Goal: Task Accomplishment & Management: Use online tool/utility

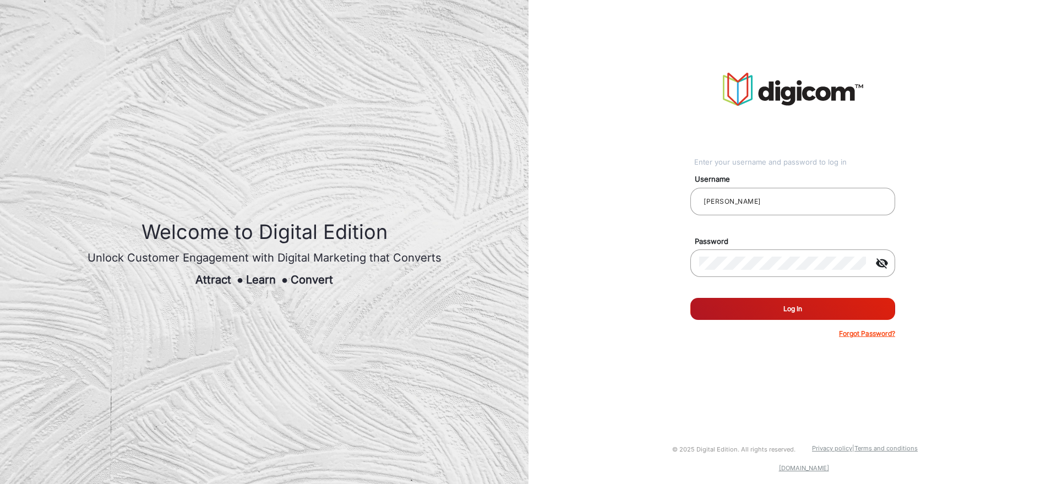
click at [770, 309] on button "Log In" at bounding box center [792, 309] width 205 height 22
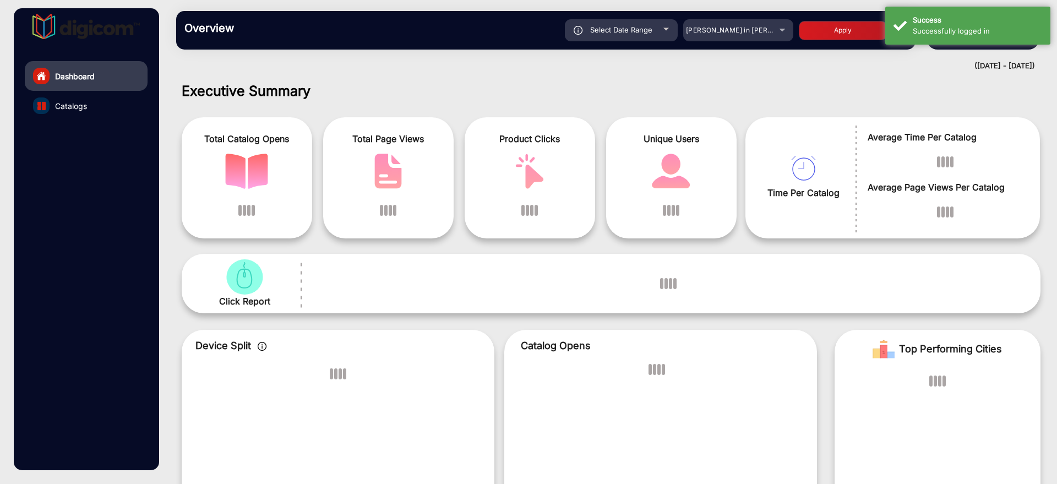
scroll to position [8, 0]
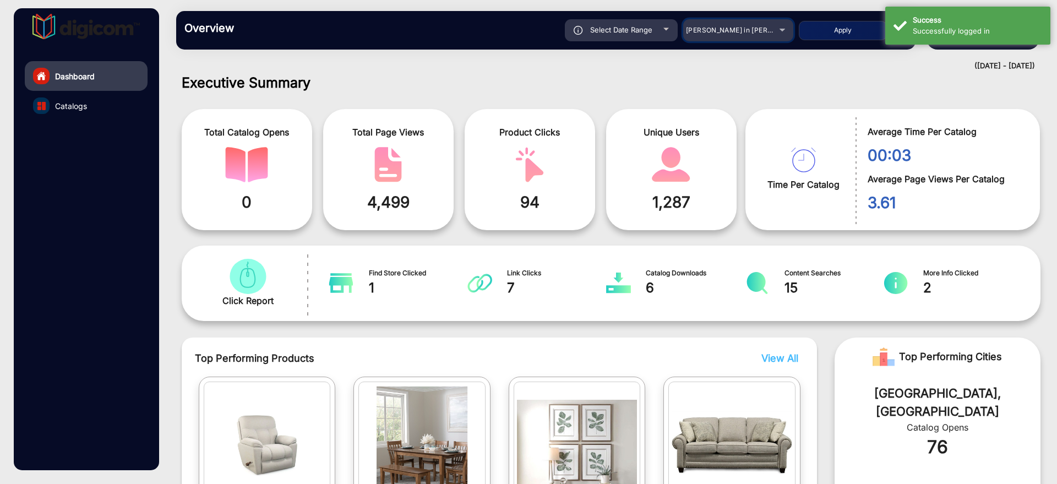
click at [744, 34] on div "[PERSON_NAME] in [PERSON_NAME]" at bounding box center [730, 30] width 88 height 13
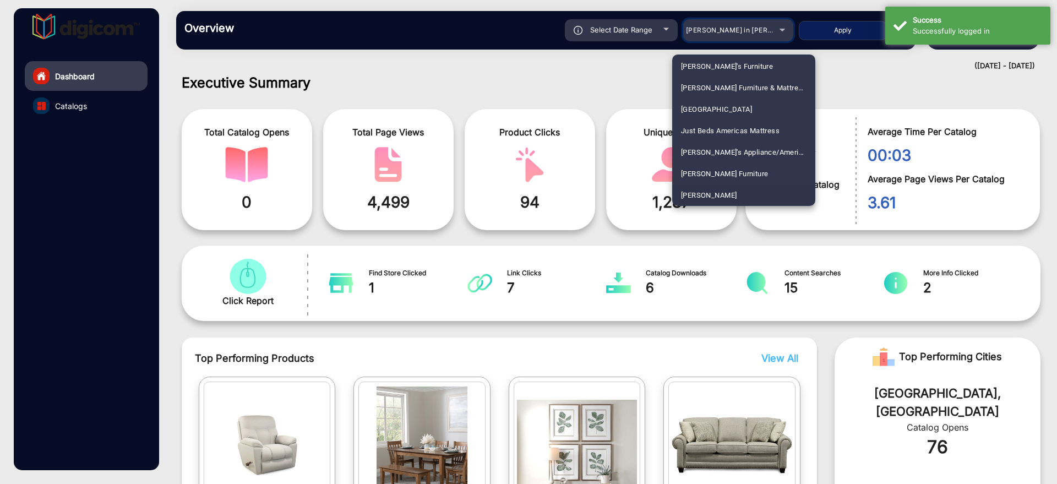
scroll to position [1893, 0]
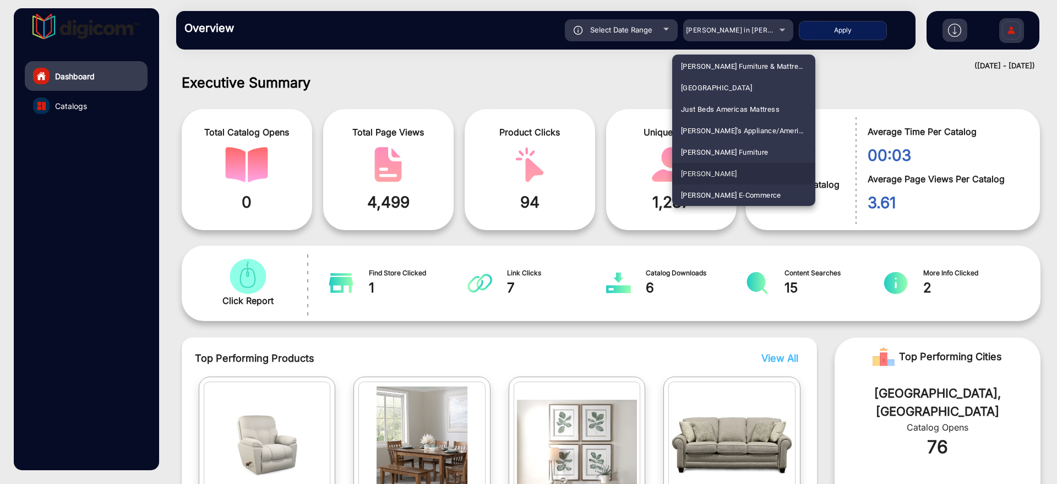
click at [721, 165] on mat-option "[PERSON_NAME]" at bounding box center [743, 173] width 143 height 21
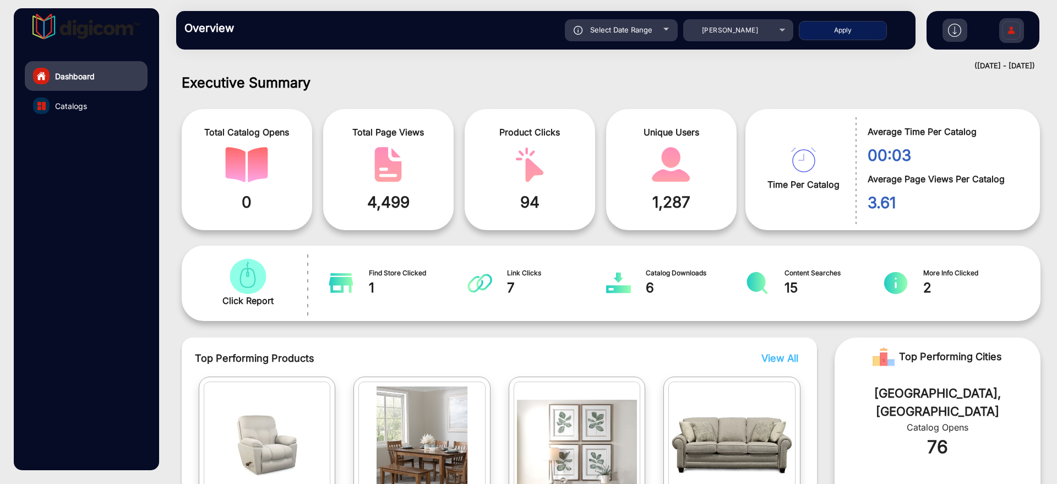
click at [850, 21] on div "Apply" at bounding box center [853, 30] width 108 height 19
click at [853, 34] on button "Apply" at bounding box center [843, 30] width 88 height 19
type input "[DATE]"
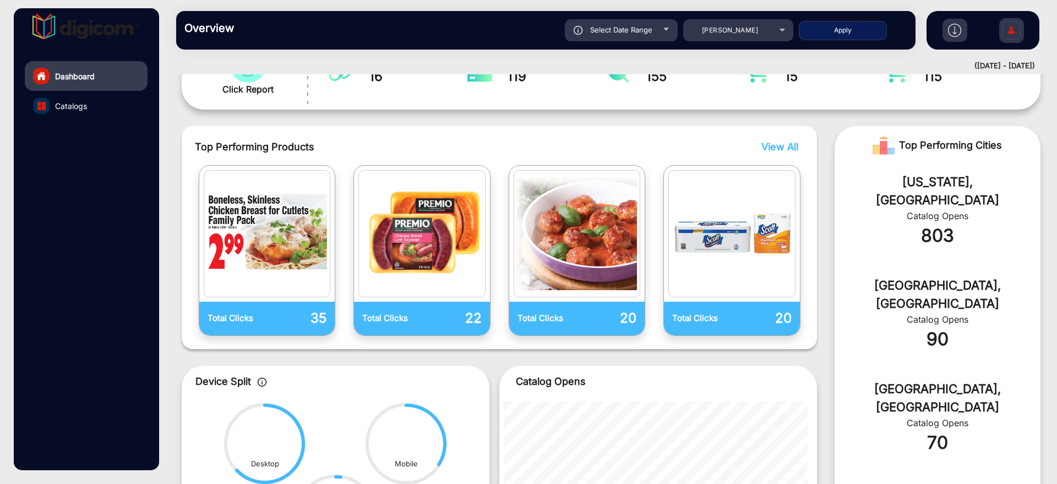
scroll to position [82, 0]
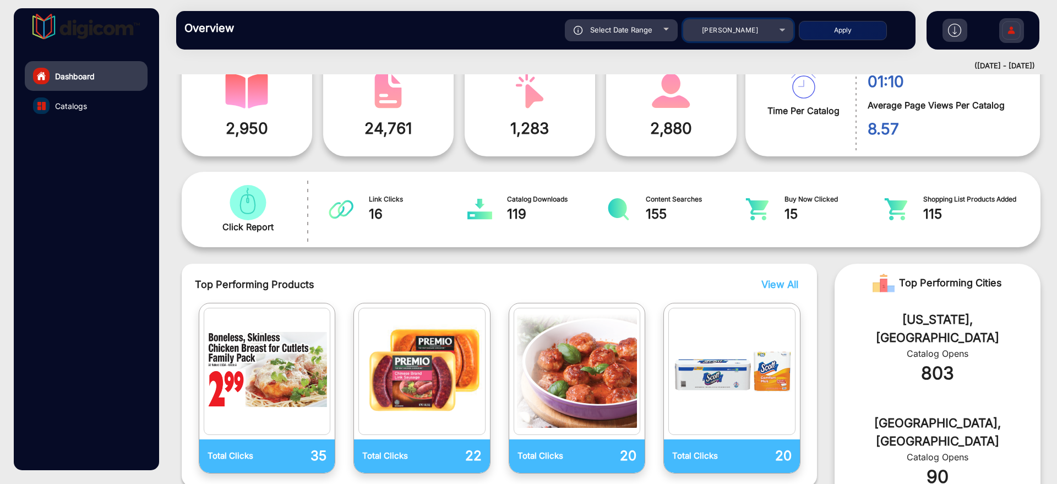
click at [777, 30] on div "[PERSON_NAME]" at bounding box center [738, 30] width 110 height 13
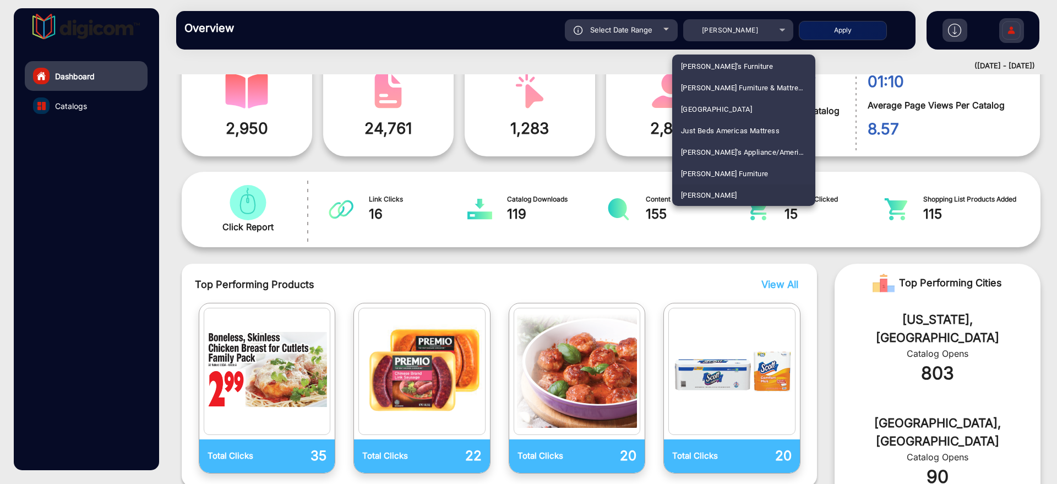
click at [777, 29] on div at bounding box center [528, 242] width 1057 height 484
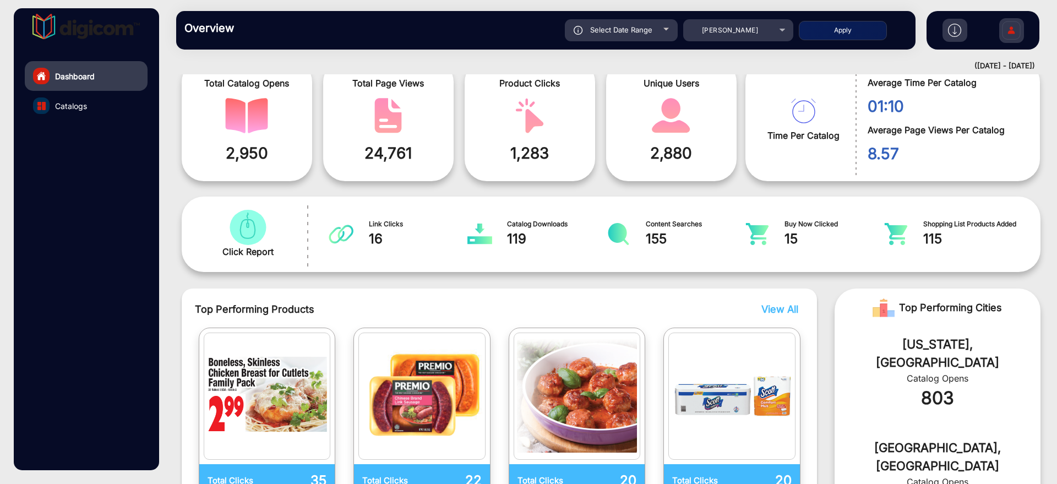
scroll to position [0, 0]
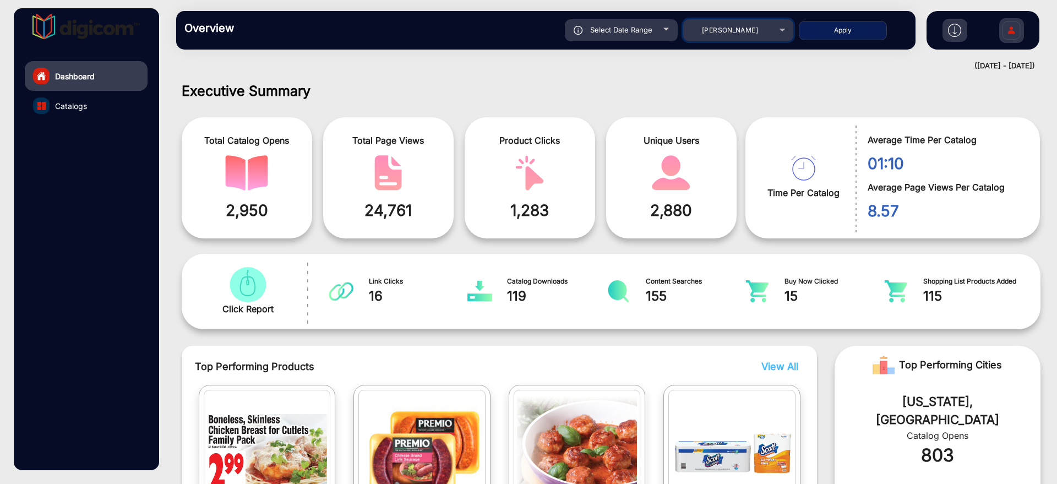
click at [725, 35] on div "[PERSON_NAME]" at bounding box center [730, 30] width 88 height 13
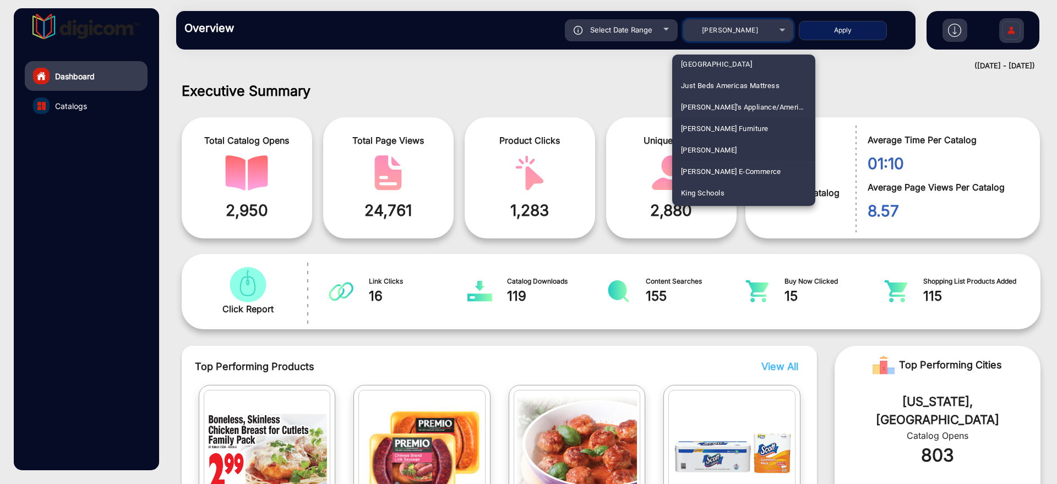
scroll to position [1940, 0]
click at [736, 143] on span "[PERSON_NAME] E-Commerce" at bounding box center [731, 147] width 100 height 21
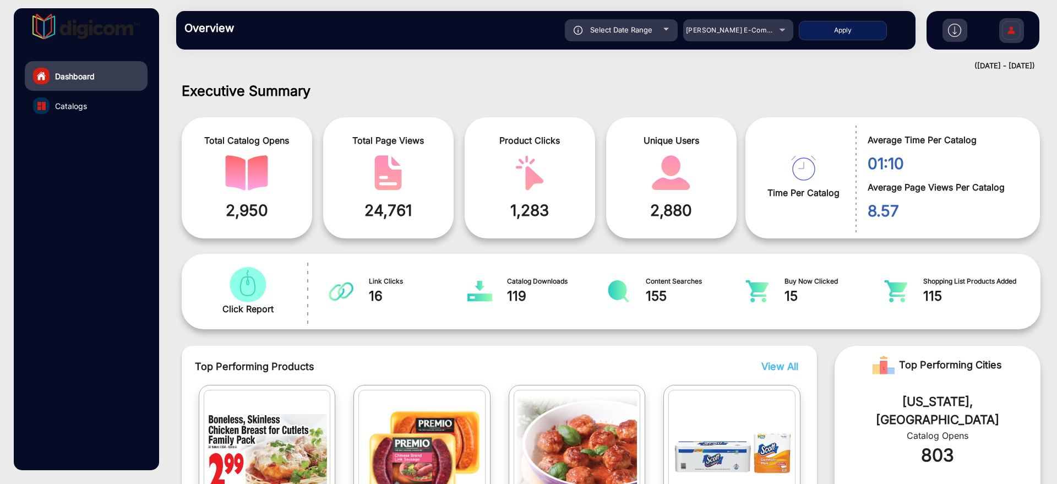
click at [853, 32] on button "Apply" at bounding box center [843, 30] width 88 height 19
type input "[DATE]"
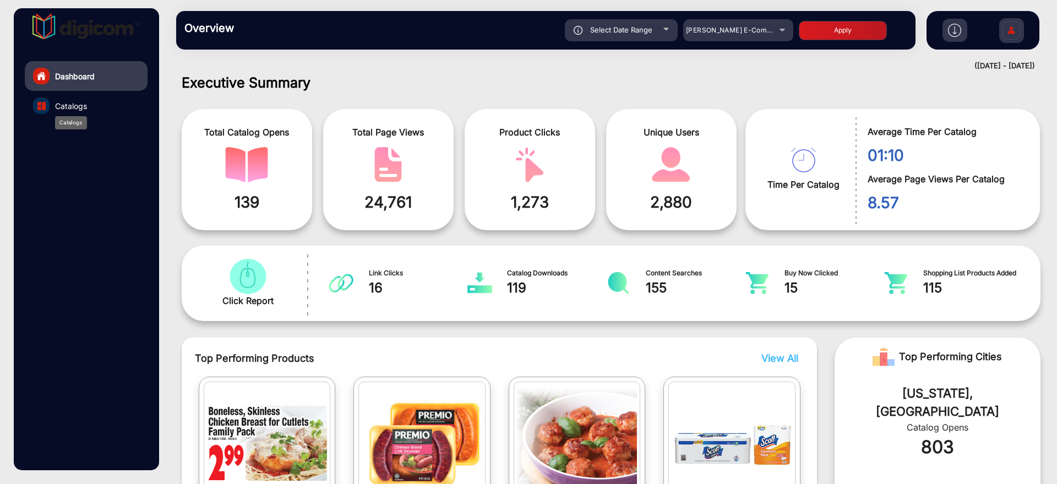
click at [83, 101] on span "Catalogs" at bounding box center [71, 106] width 32 height 12
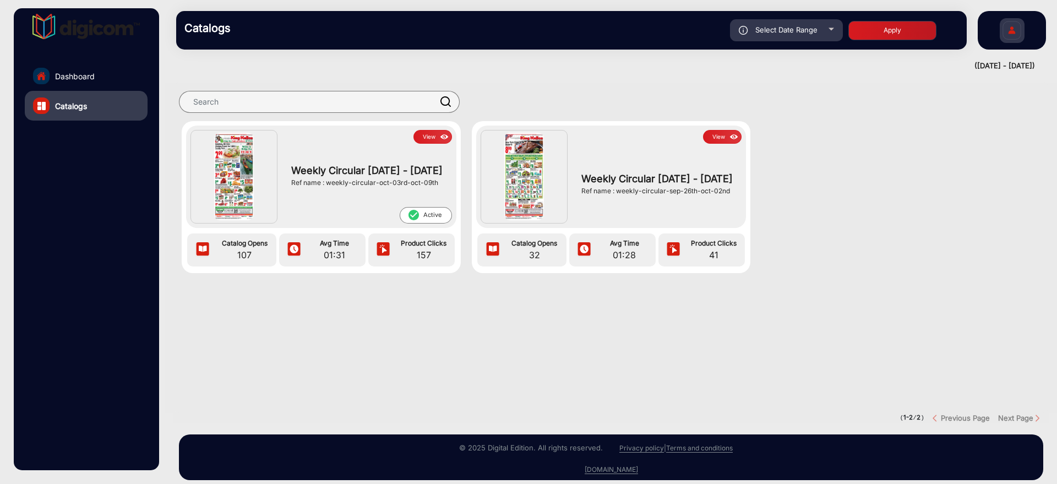
click at [110, 80] on link "Dashboard" at bounding box center [86, 76] width 123 height 30
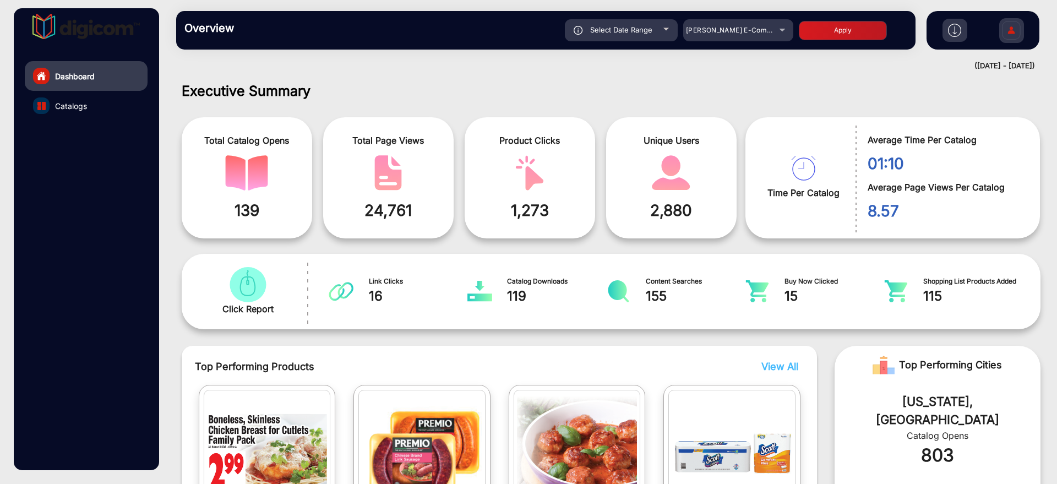
click at [674, 24] on div "Select Date Range" at bounding box center [621, 30] width 113 height 22
type input "[DATE]"
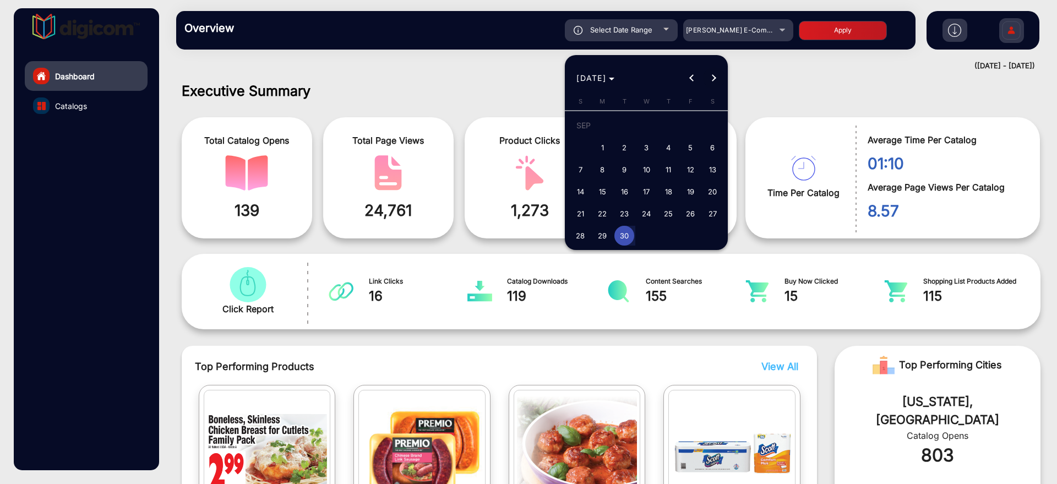
click at [716, 79] on span "Next month" at bounding box center [714, 78] width 22 height 22
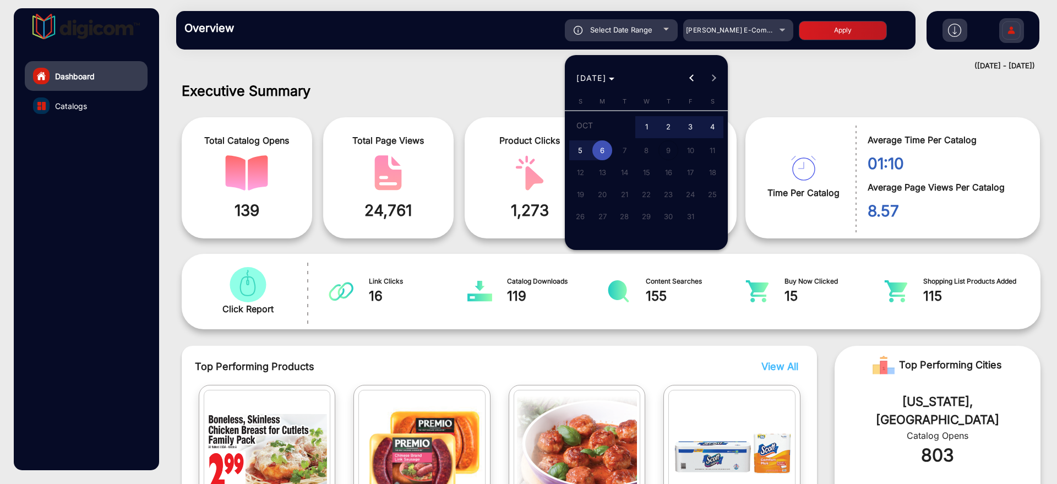
click at [635, 124] on td "OCT" at bounding box center [602, 127] width 66 height 25
click at [644, 126] on span "1" at bounding box center [646, 127] width 20 height 23
type input "[DATE]"
click at [611, 147] on span "6" at bounding box center [602, 150] width 20 height 20
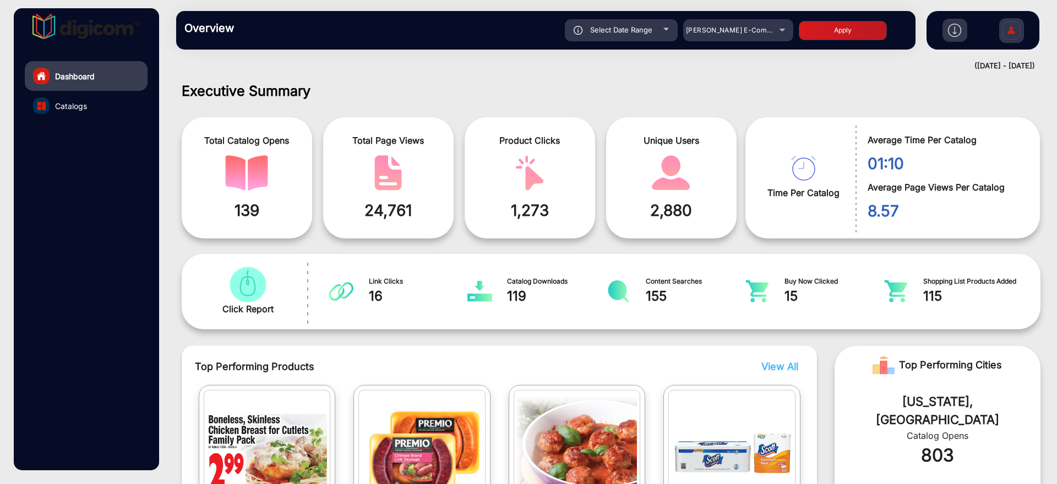
type input "[DATE]"
click at [857, 27] on button "Apply" at bounding box center [843, 30] width 88 height 19
type input "[DATE]"
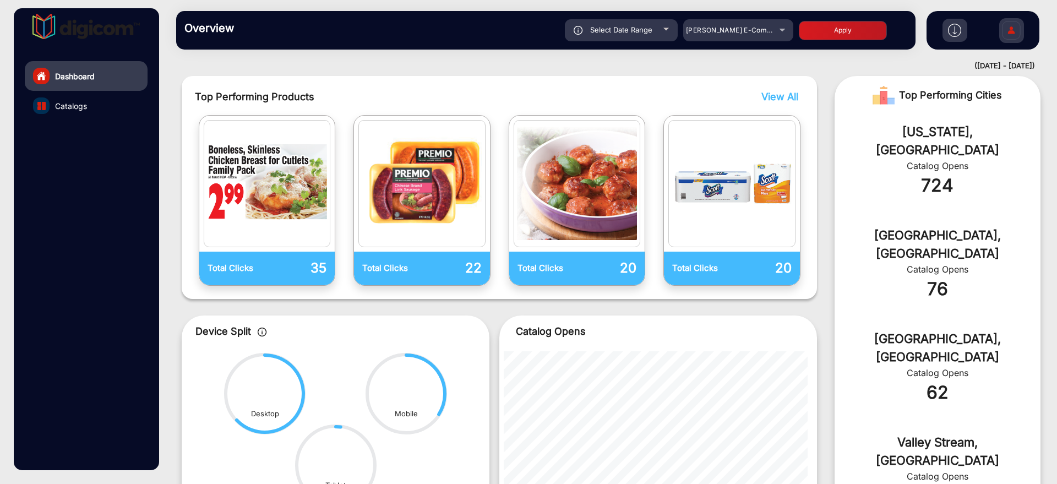
scroll to position [275, 0]
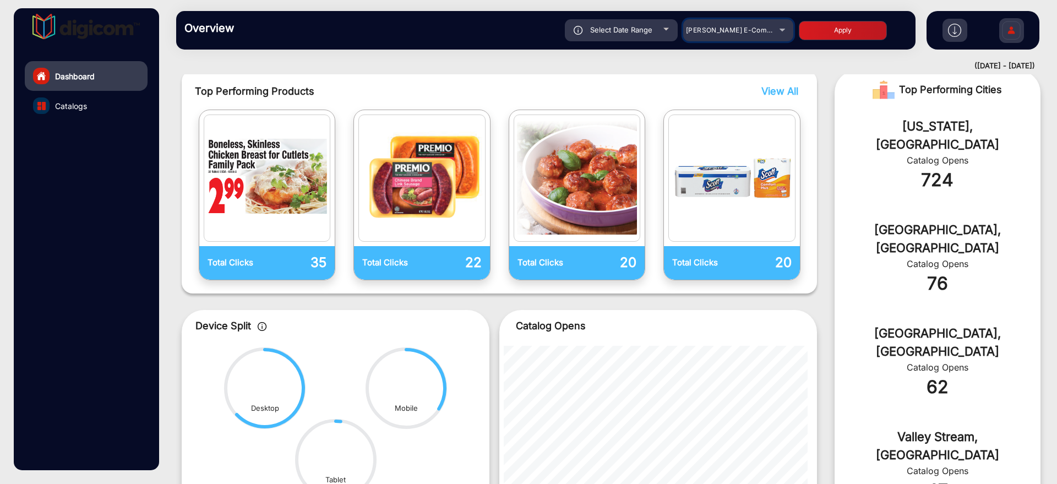
click at [721, 26] on span "[PERSON_NAME] E-Commerce" at bounding box center [737, 30] width 102 height 8
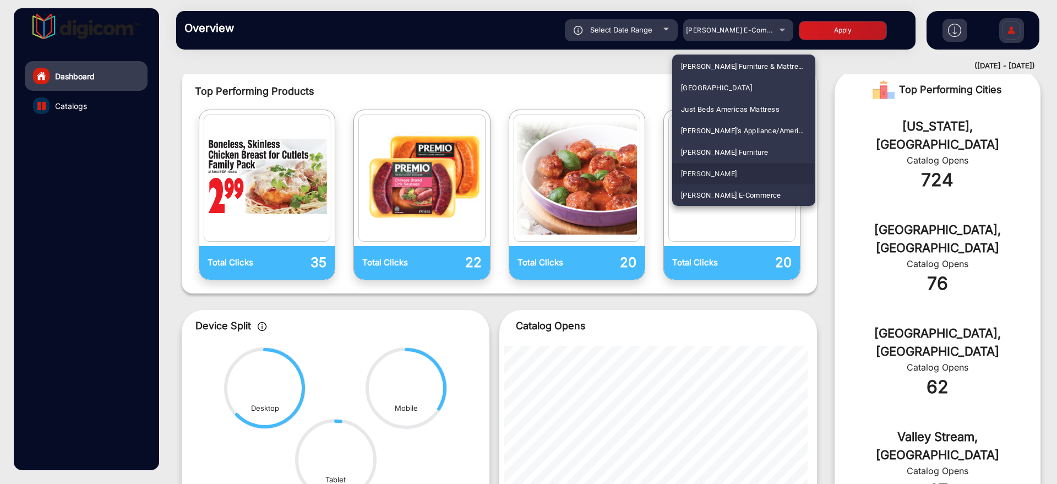
click at [713, 172] on span "[PERSON_NAME]" at bounding box center [709, 173] width 56 height 21
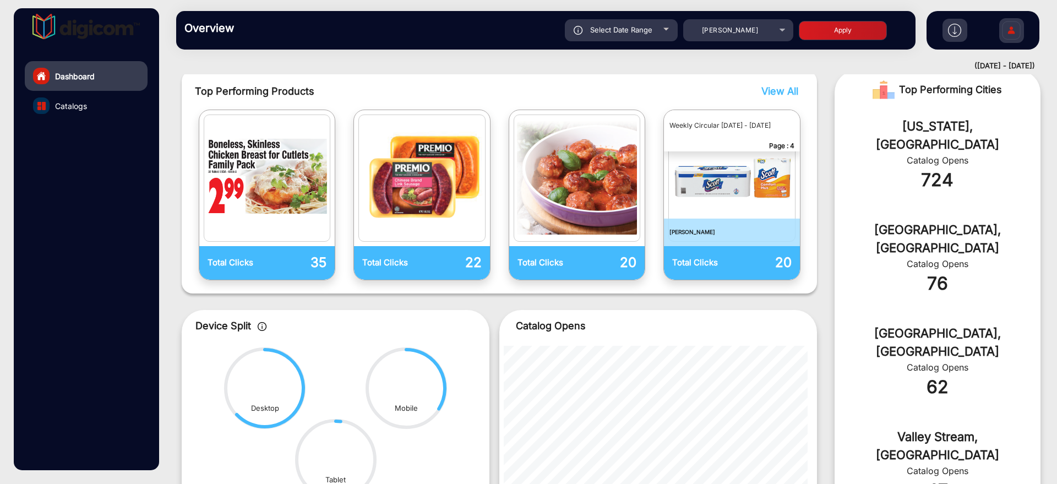
click at [649, 26] on span "Select Date Range" at bounding box center [621, 29] width 62 height 9
type input "[DATE]"
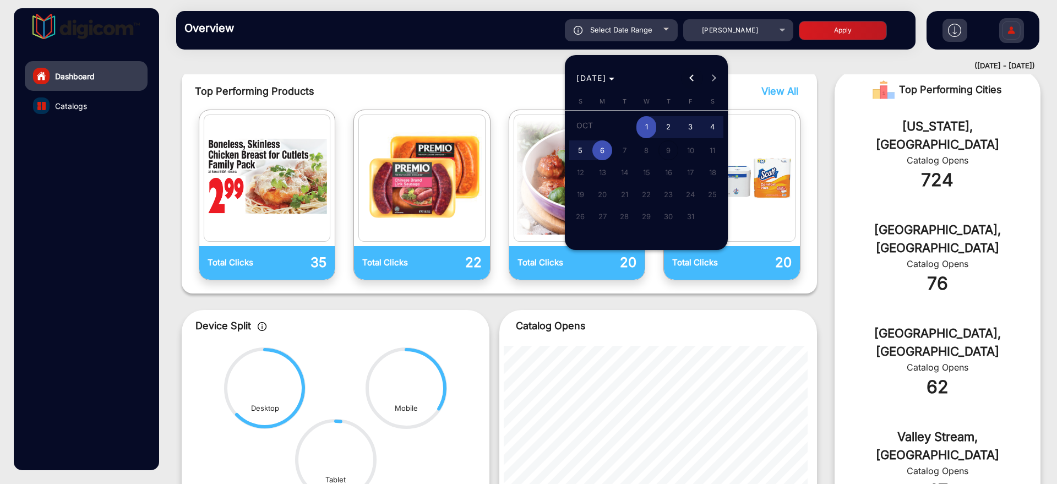
click at [690, 73] on span "Previous month" at bounding box center [692, 78] width 22 height 22
click at [716, 37] on div at bounding box center [528, 242] width 1057 height 484
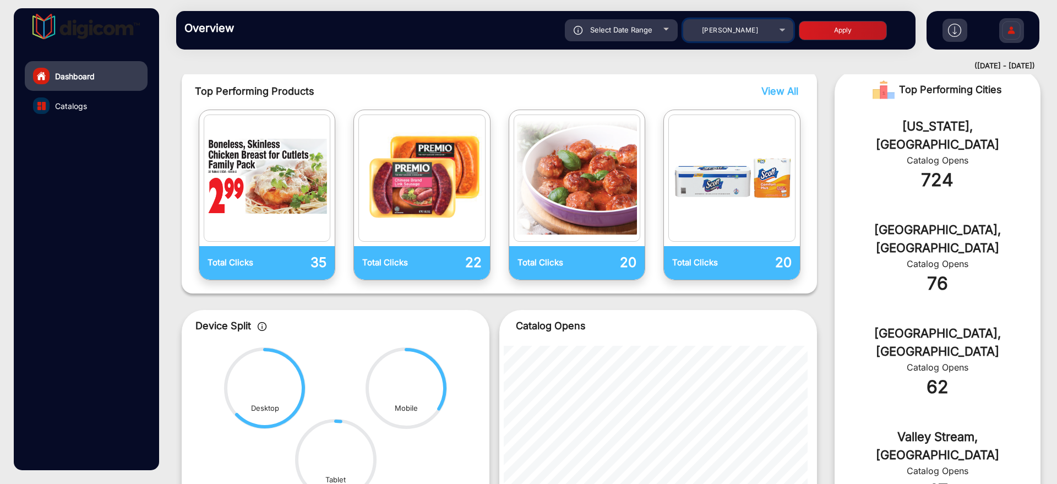
click at [724, 32] on span "[PERSON_NAME]" at bounding box center [730, 30] width 56 height 8
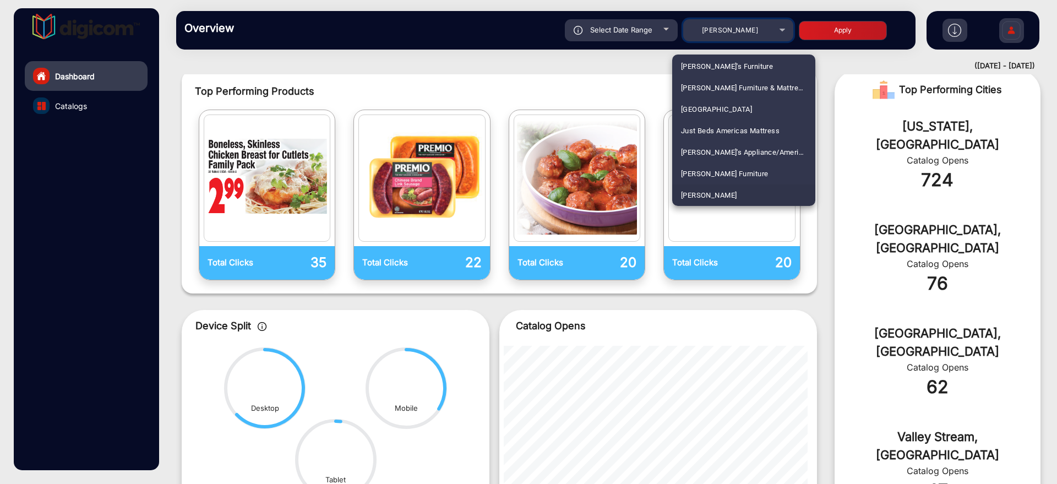
scroll to position [1596, 0]
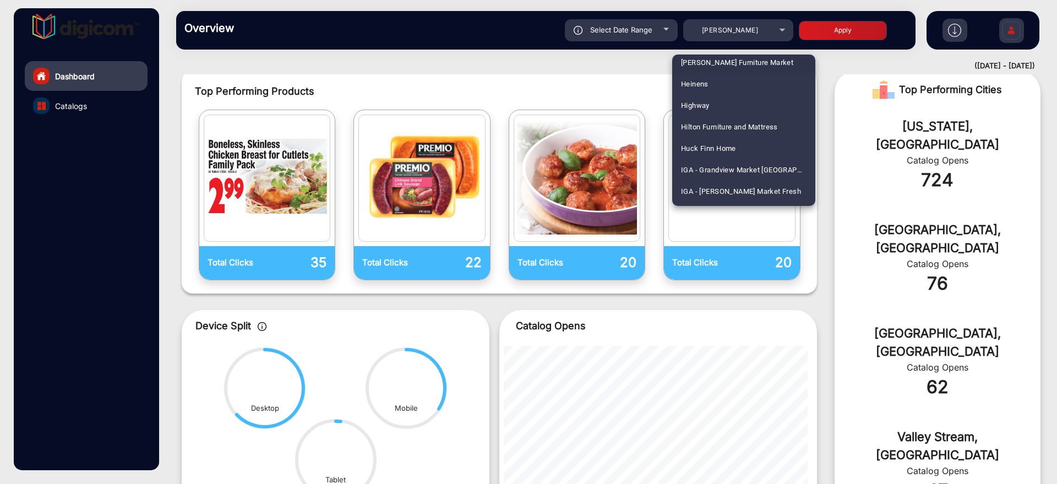
click at [719, 70] on span "[PERSON_NAME] Furniture Market" at bounding box center [737, 62] width 112 height 21
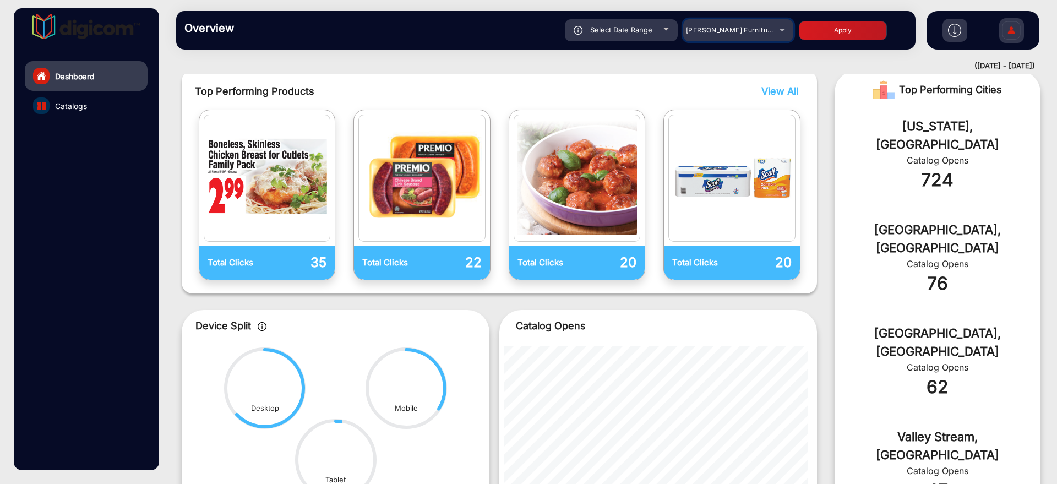
scroll to position [0, 0]
click at [718, 29] on span "[PERSON_NAME] Furniture Market" at bounding box center [743, 30] width 114 height 8
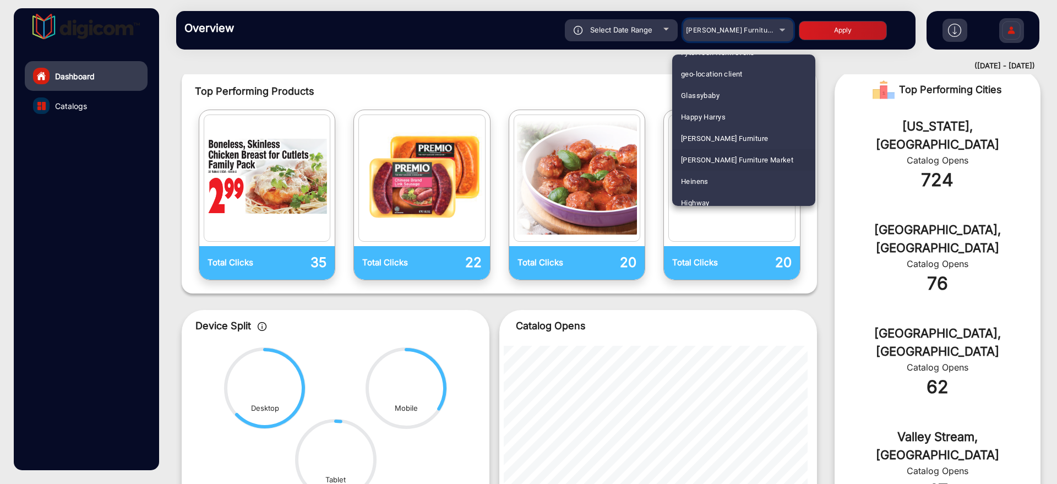
scroll to position [1532, 0]
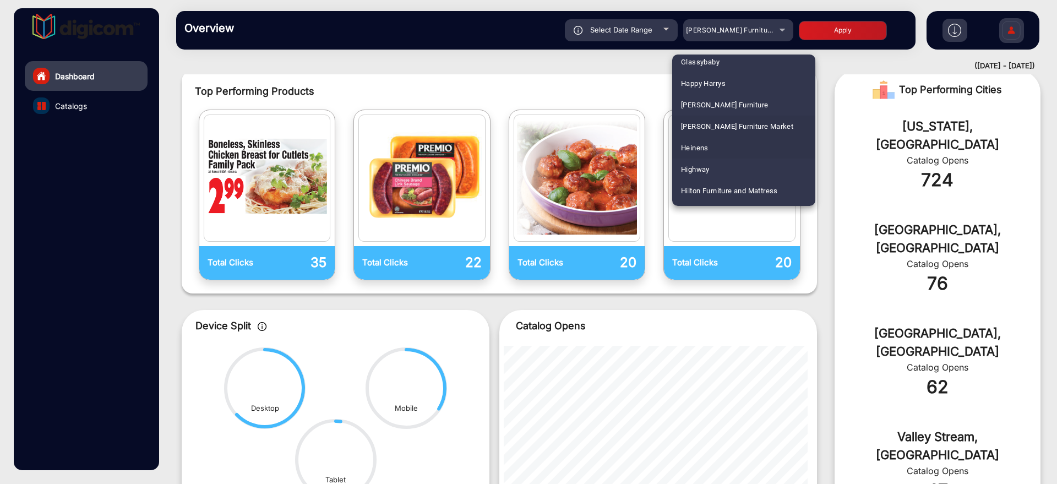
click at [706, 149] on span "Heinens" at bounding box center [695, 147] width 28 height 21
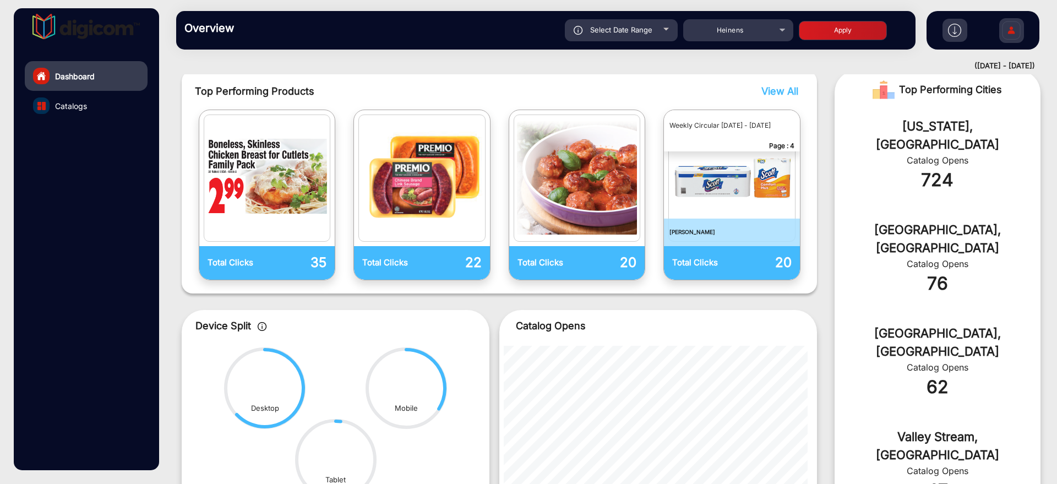
click at [802, 37] on button "Apply" at bounding box center [843, 30] width 88 height 19
type input "[DATE]"
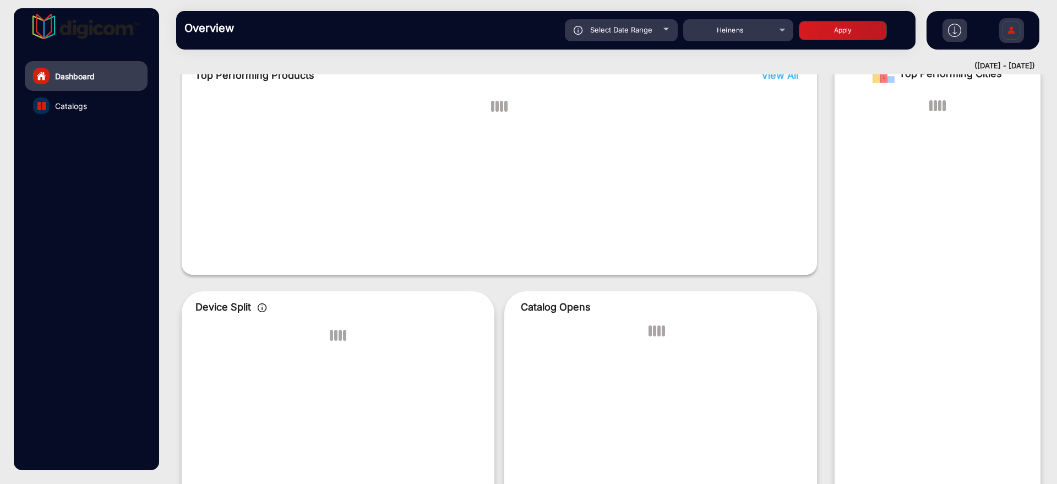
scroll to position [8, 0]
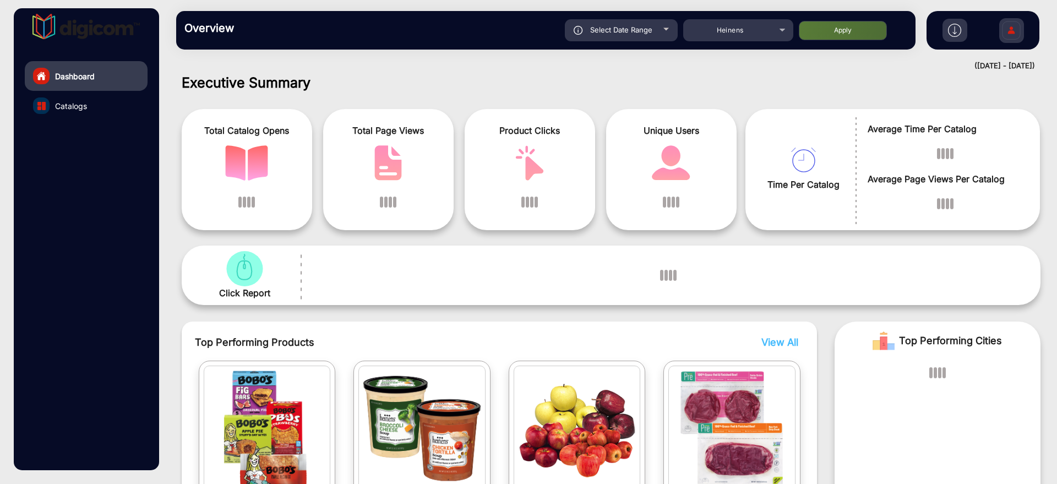
click at [629, 27] on span "Select Date Range" at bounding box center [621, 29] width 62 height 9
type input "[DATE]"
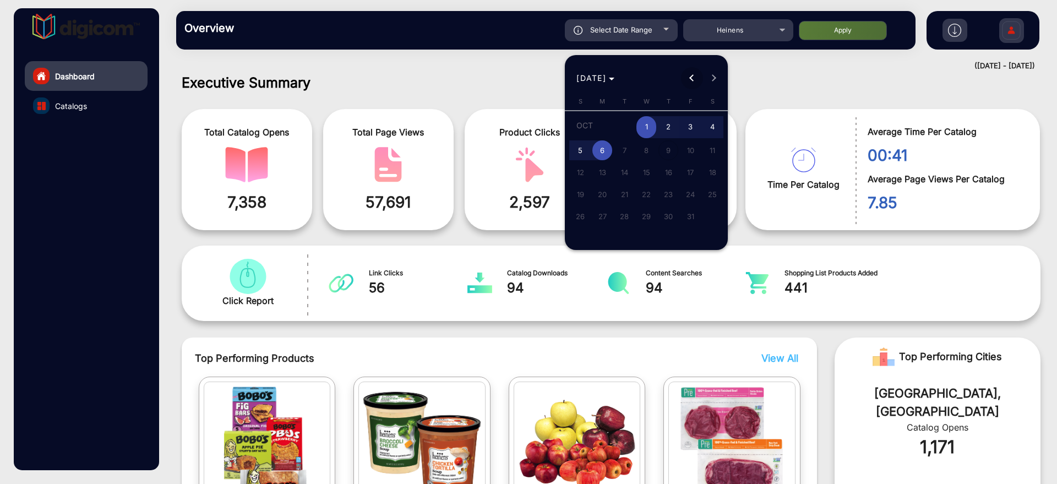
click at [695, 68] on span "Previous month" at bounding box center [692, 78] width 22 height 22
click at [642, 186] on span "16" at bounding box center [646, 192] width 20 height 20
type input "[DATE]"
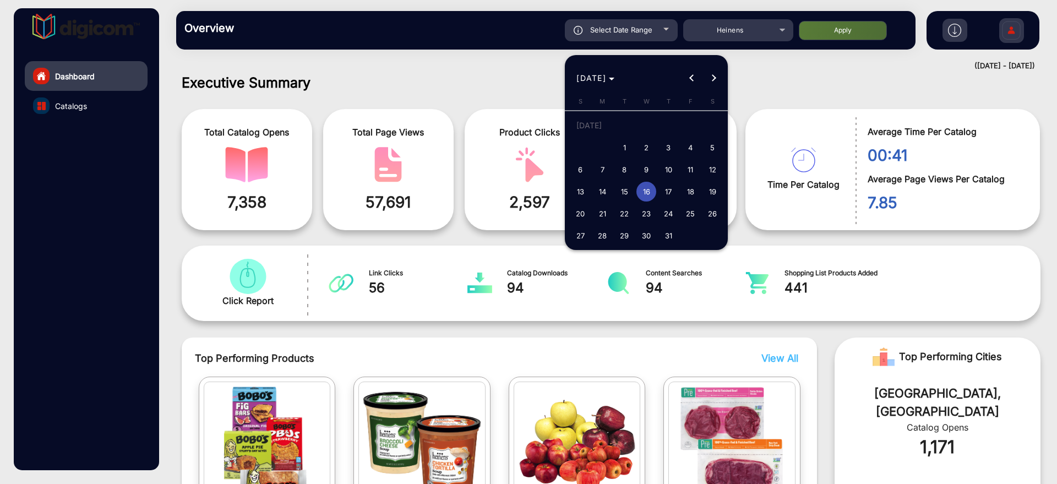
click at [642, 186] on span "16" at bounding box center [646, 192] width 20 height 20
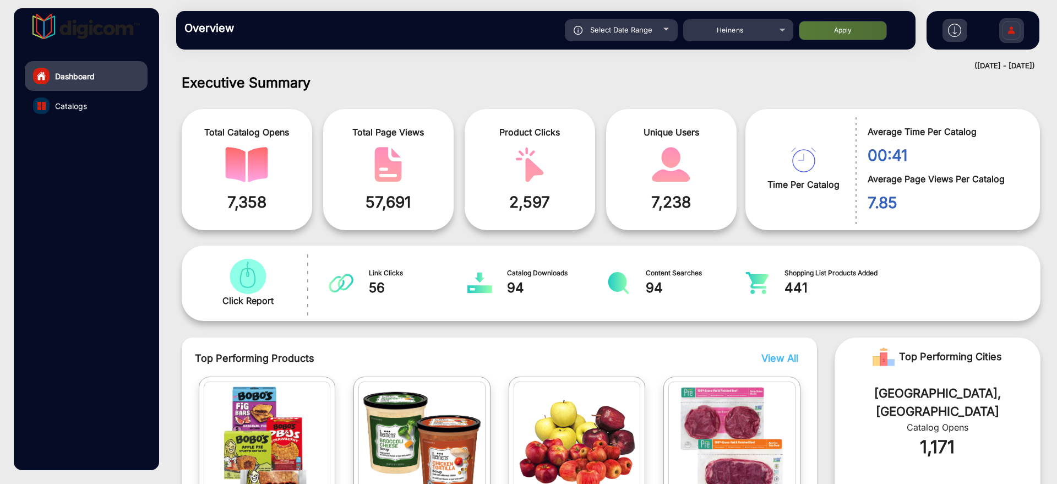
type input "[DATE]"
click at [817, 34] on button "Apply" at bounding box center [843, 30] width 88 height 19
type input "[DATE]"
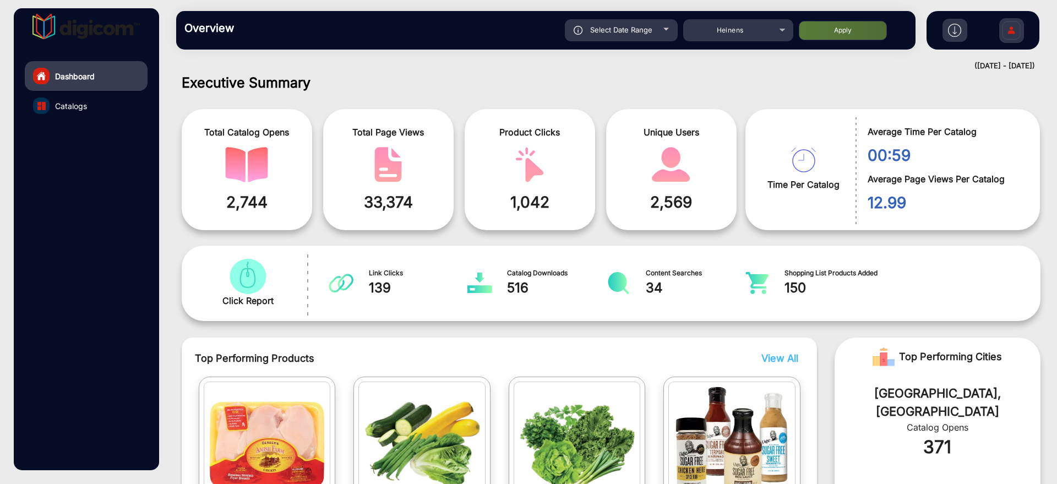
click at [634, 36] on div "Select Date Range" at bounding box center [621, 30] width 113 height 22
type input "[DATE]"
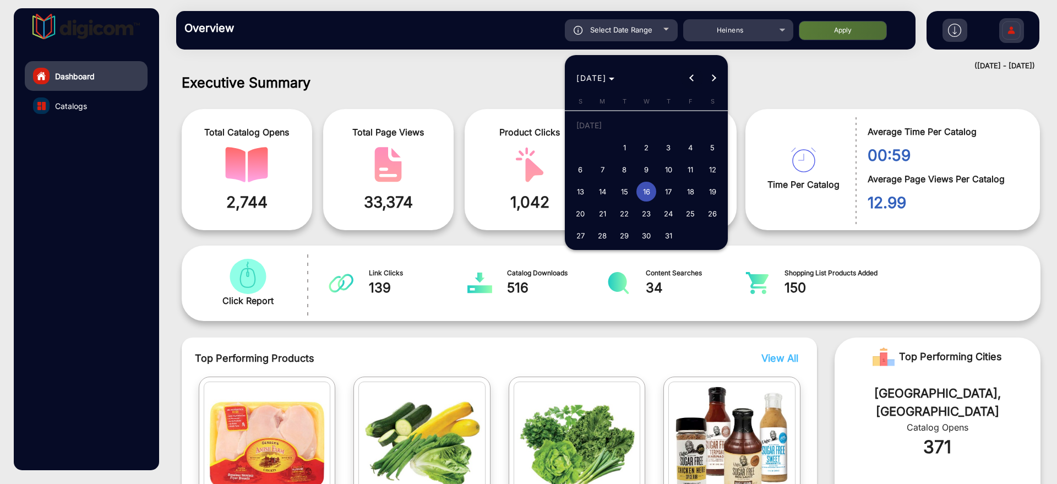
click at [700, 80] on span "Previous month" at bounding box center [692, 78] width 22 height 22
click at [651, 186] on span "18" at bounding box center [646, 192] width 20 height 20
type input "[DATE]"
click at [651, 186] on span "18" at bounding box center [646, 192] width 20 height 20
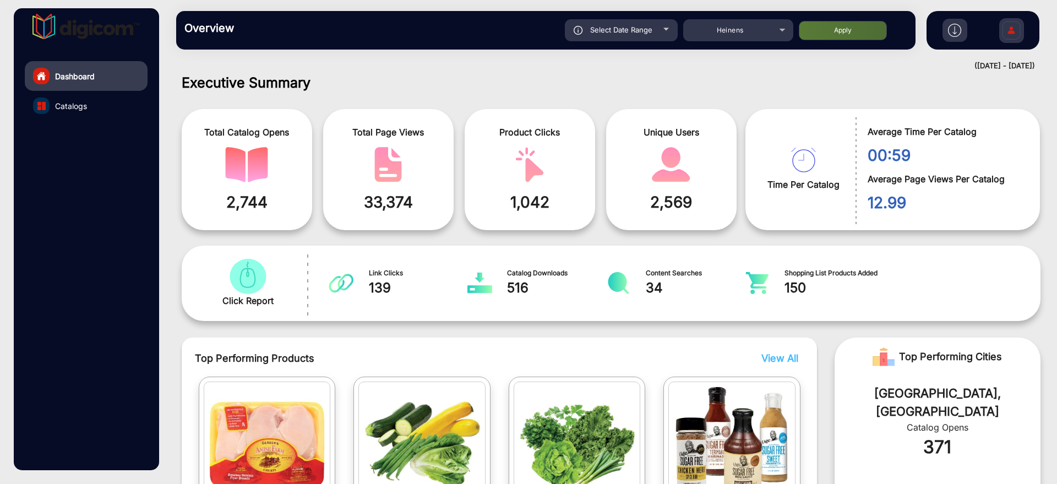
type input "[DATE]"
click at [843, 23] on button "Apply" at bounding box center [843, 30] width 88 height 19
type input "[DATE]"
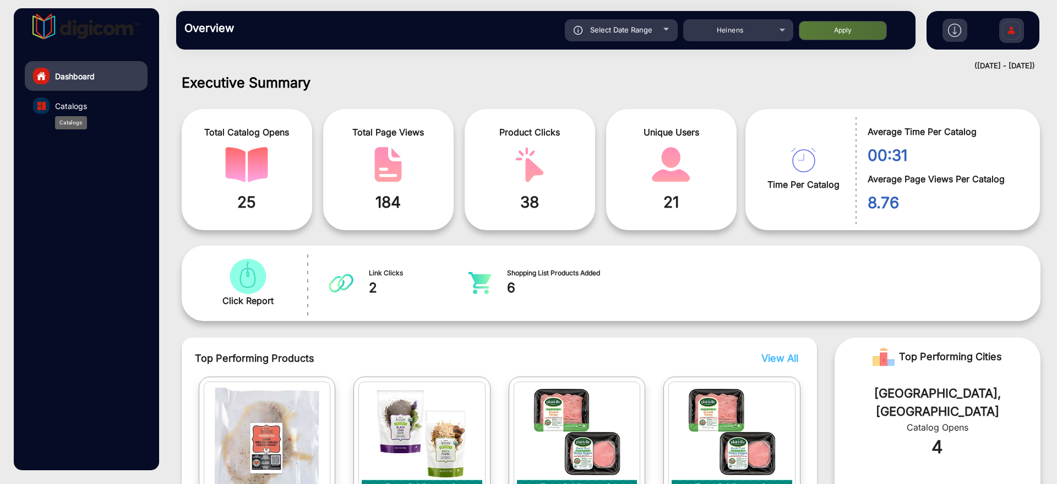
click at [60, 102] on span "Catalogs" at bounding box center [71, 106] width 32 height 12
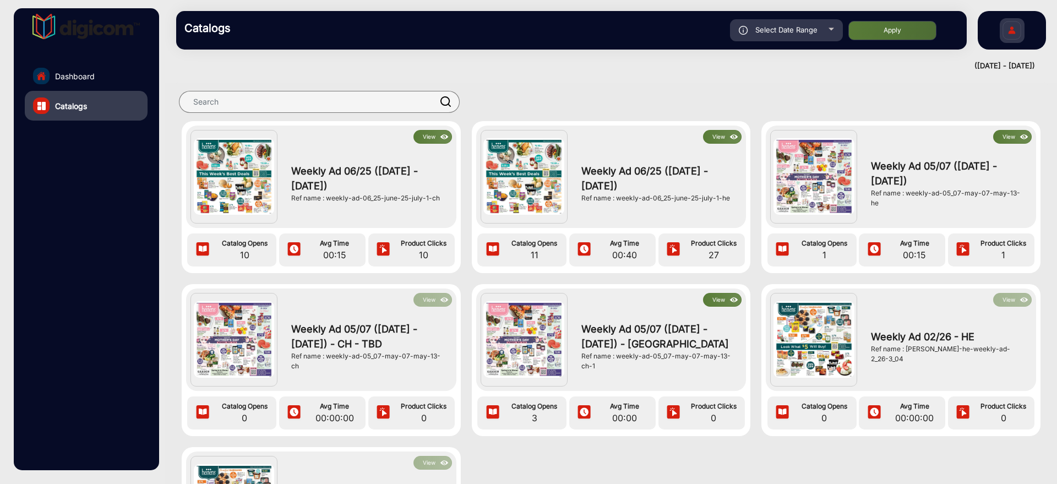
click at [64, 68] on link "Dashboard" at bounding box center [86, 76] width 123 height 30
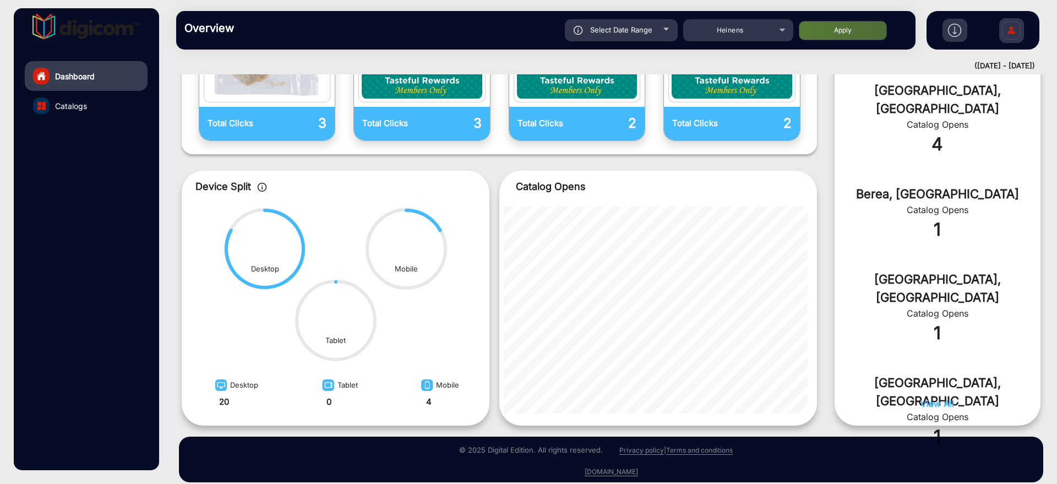
scroll to position [421, 0]
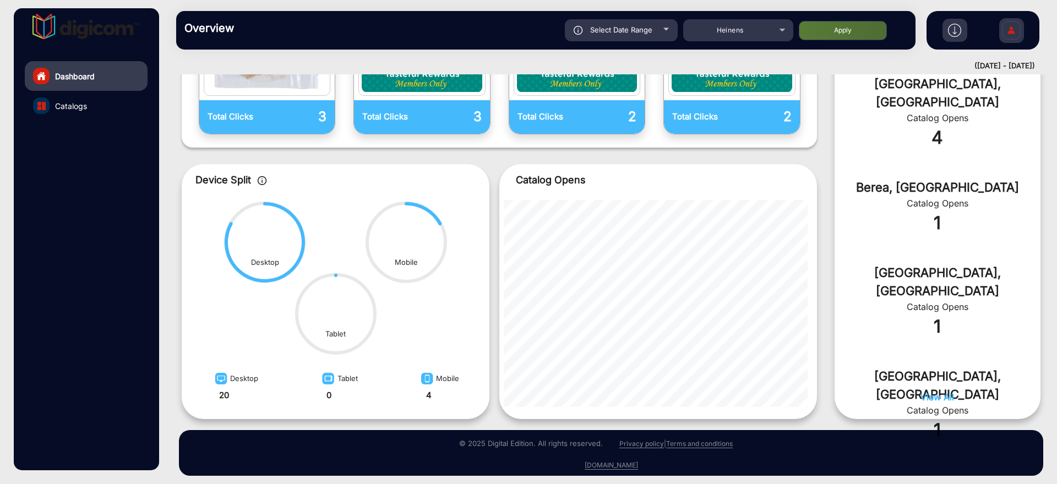
click at [181, 349] on div "Executive Summary Total Catalog Opens 25 Total Page Views 184 Product Clicks 38…" at bounding box center [610, 40] width 875 height 758
